Goal: Information Seeking & Learning: Learn about a topic

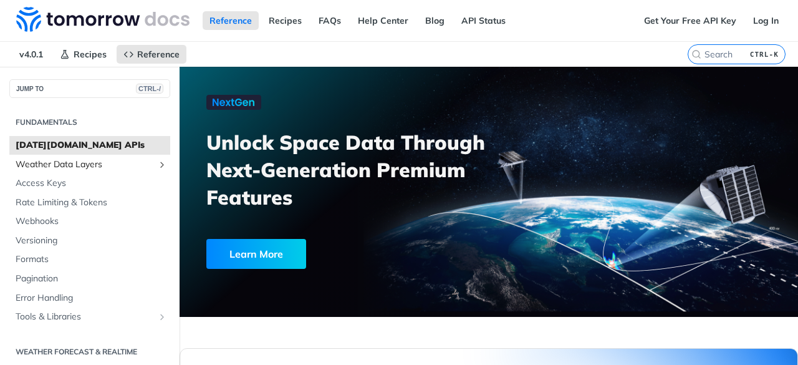
click at [89, 165] on span "Weather Data Layers" at bounding box center [85, 164] width 138 height 12
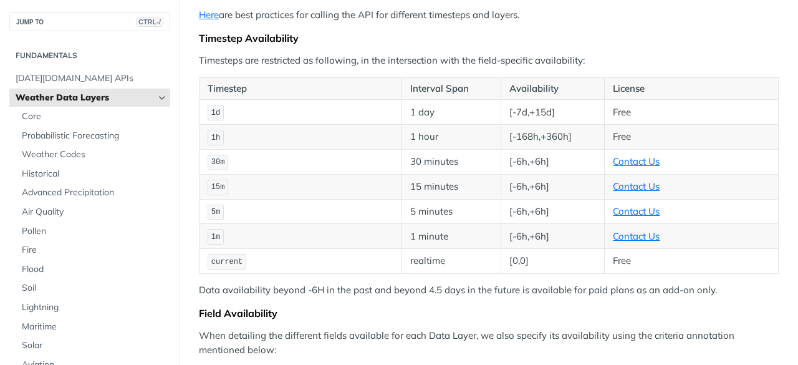
scroll to position [219, 0]
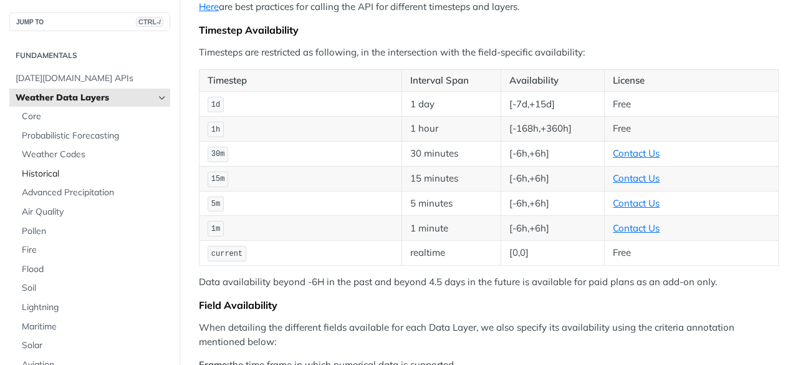
click at [47, 173] on span "Historical" at bounding box center [94, 174] width 145 height 12
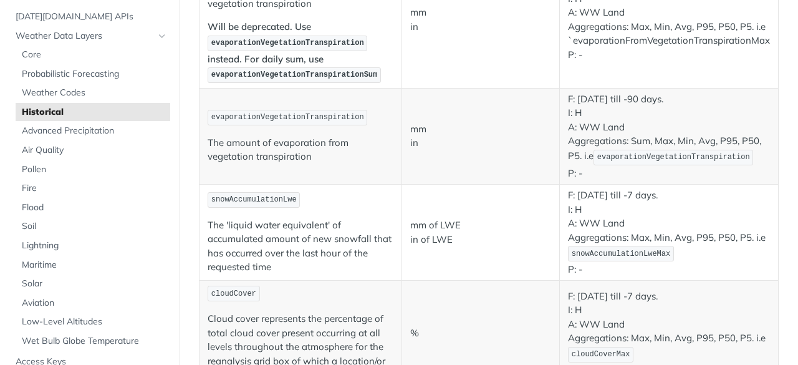
scroll to position [33, 0]
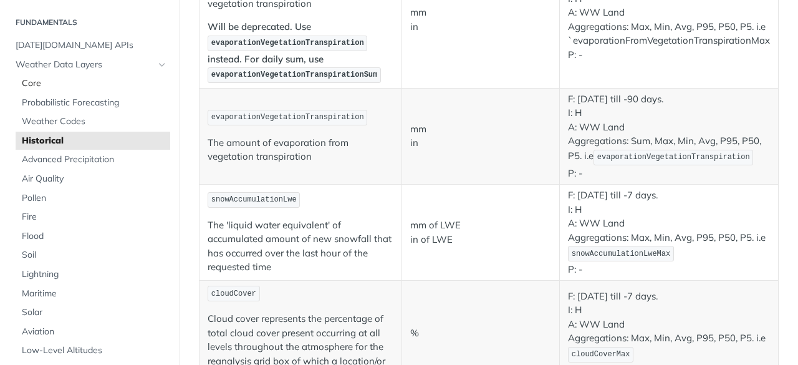
click at [47, 84] on span "Core" at bounding box center [94, 83] width 145 height 12
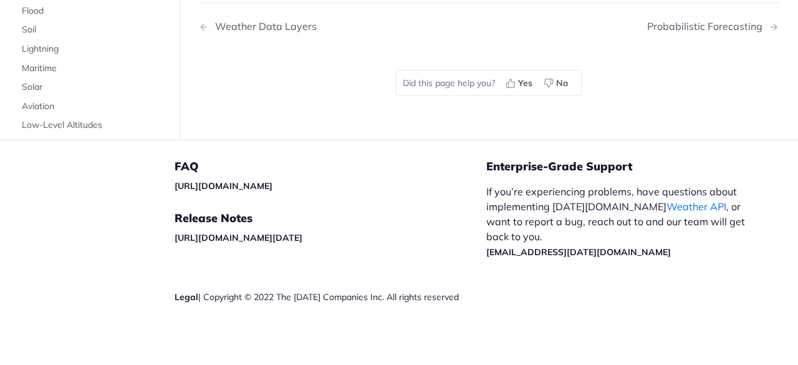
scroll to position [6256, 0]
drag, startPoint x: 58, startPoint y: 106, endPoint x: 137, endPoint y: 112, distance: 79.4
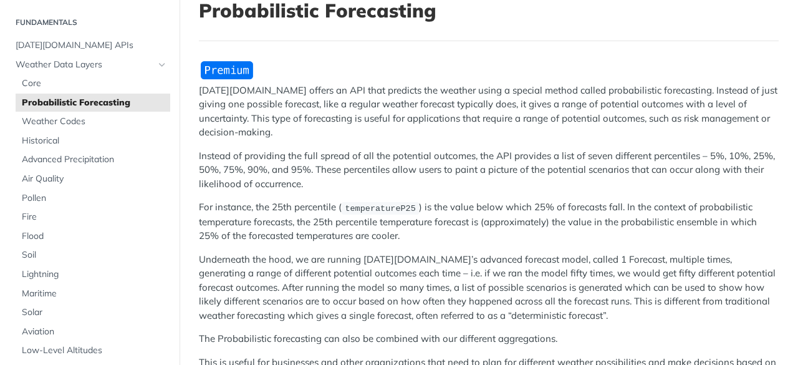
scroll to position [84, 0]
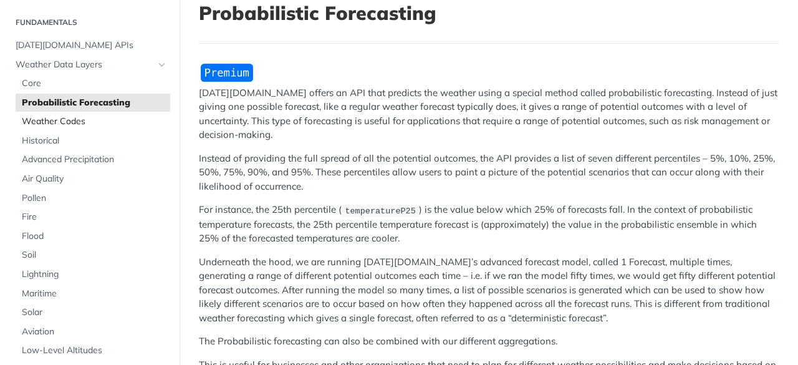
click at [56, 123] on span "Weather Codes" at bounding box center [94, 121] width 145 height 12
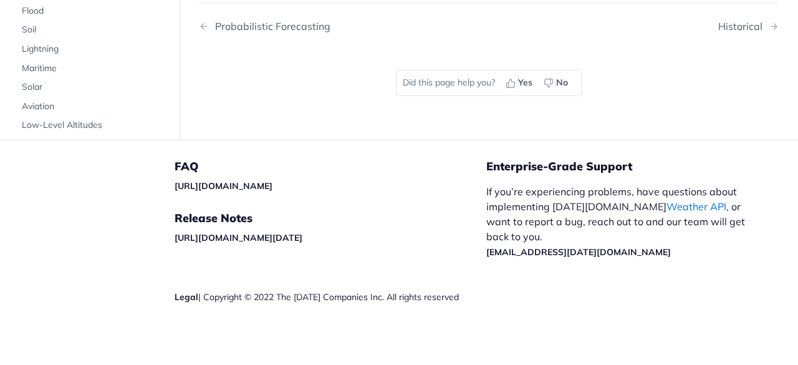
scroll to position [8871, 0]
drag, startPoint x: 41, startPoint y: 142, endPoint x: 103, endPoint y: 141, distance: 62.3
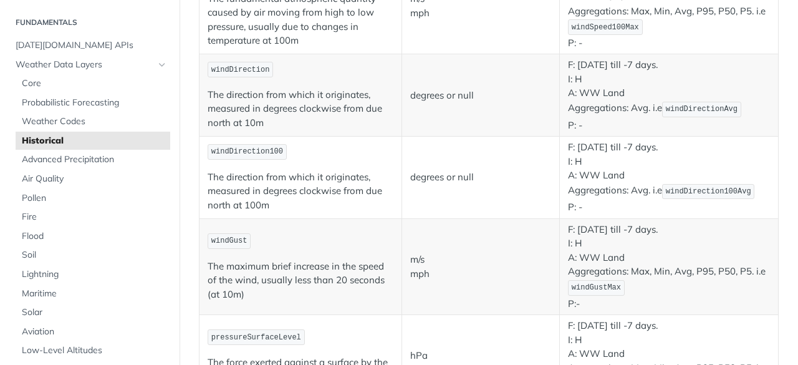
scroll to position [32, 0]
drag, startPoint x: 36, startPoint y: 236, endPoint x: 145, endPoint y: 234, distance: 109.1
click at [37, 236] on span "Flood" at bounding box center [94, 237] width 145 height 12
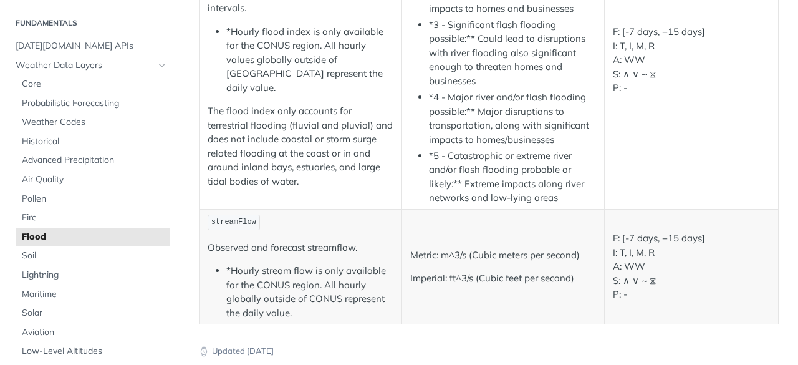
scroll to position [320, 0]
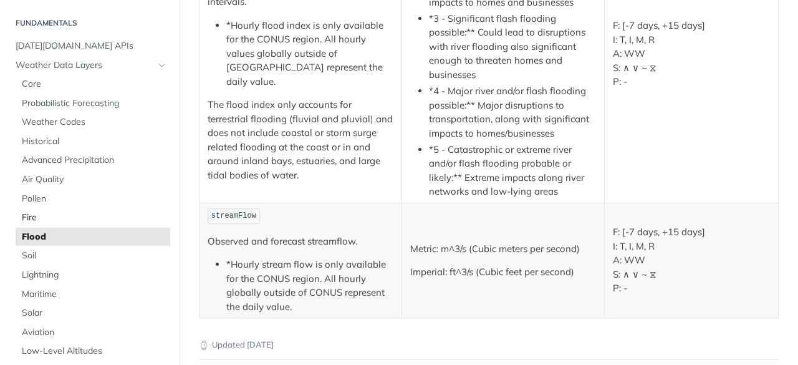
click at [44, 219] on span "Fire" at bounding box center [94, 217] width 145 height 12
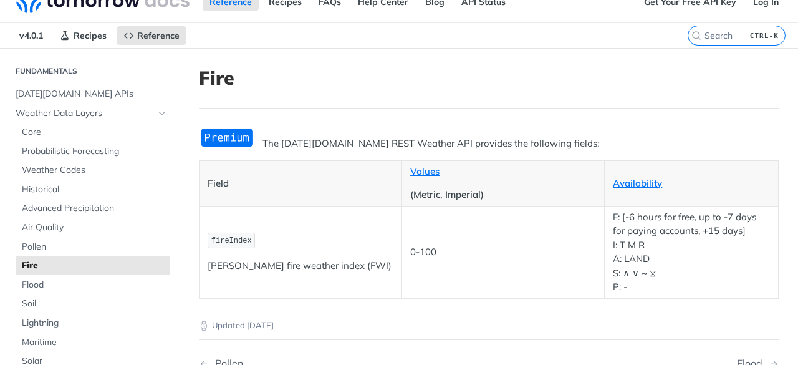
scroll to position [1, 0]
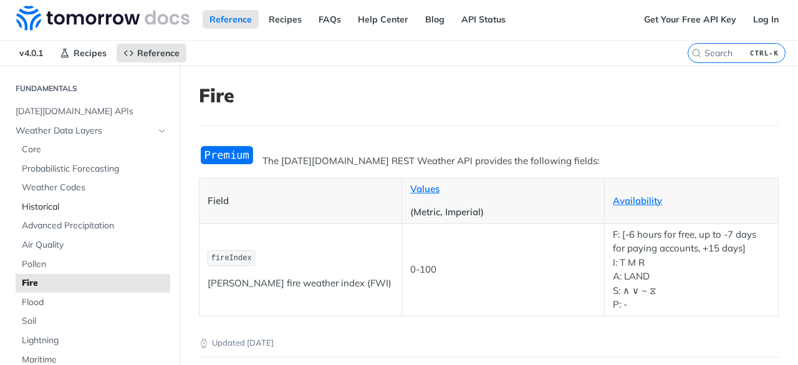
drag, startPoint x: 34, startPoint y: 206, endPoint x: 142, endPoint y: 192, distance: 108.8
click at [34, 206] on span "Historical" at bounding box center [94, 207] width 145 height 12
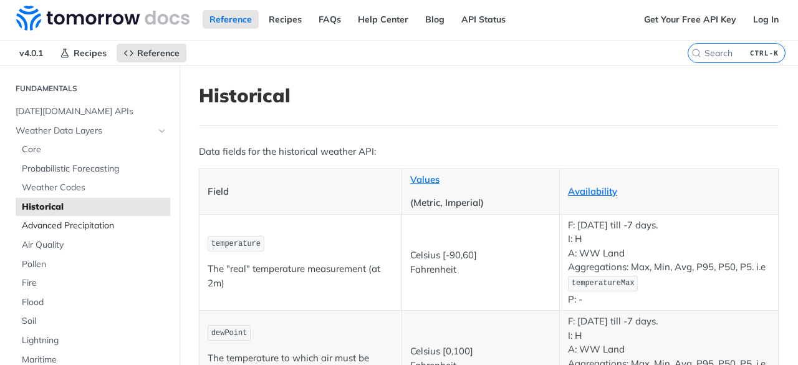
click at [79, 224] on span "Advanced Precipitation" at bounding box center [94, 225] width 145 height 12
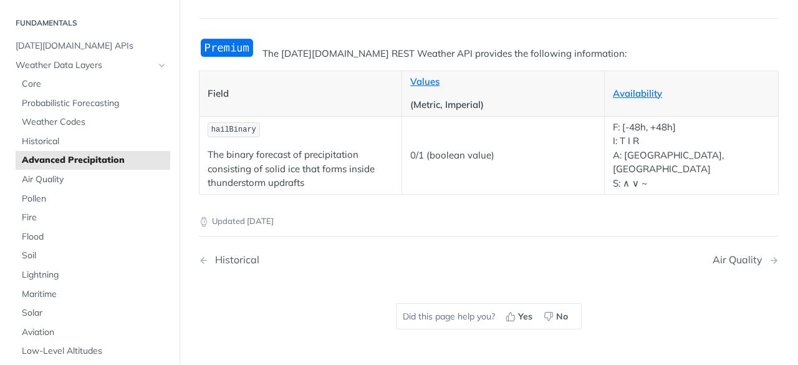
scroll to position [110, 0]
click at [42, 275] on span "Lightning" at bounding box center [94, 275] width 145 height 12
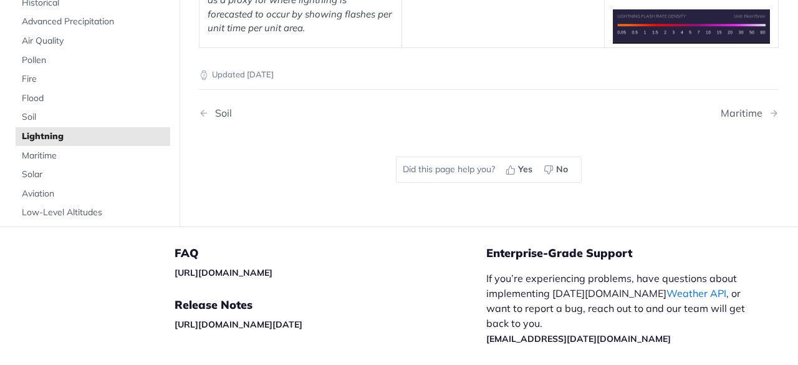
scroll to position [398, 0]
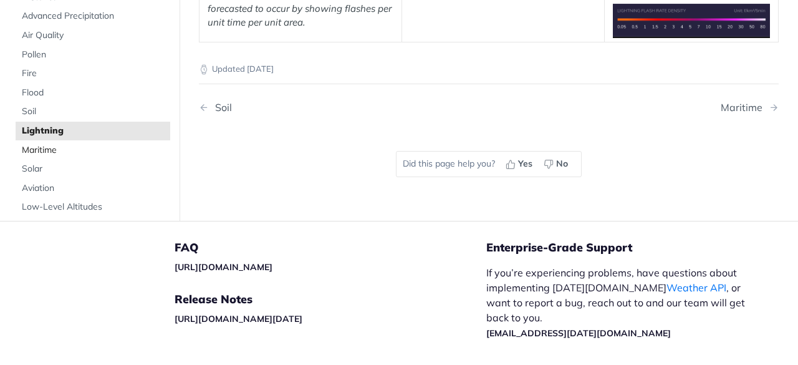
click at [36, 145] on span "Maritime" at bounding box center [94, 149] width 145 height 12
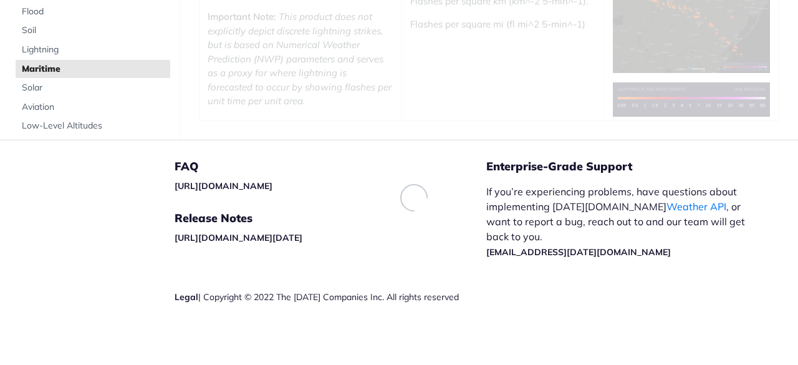
scroll to position [315, 0]
